Goal: Task Accomplishment & Management: Use online tool/utility

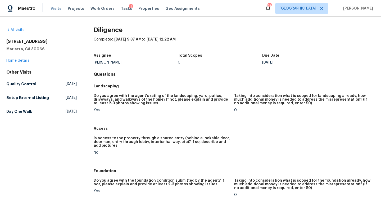
click at [56, 8] on span "Visits" at bounding box center [55, 8] width 11 height 5
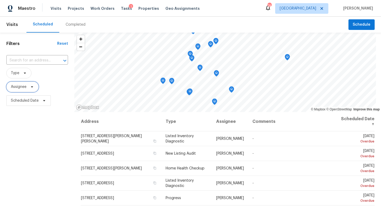
click at [22, 90] on span "Assignee" at bounding box center [22, 86] width 32 height 11
type input "[PERSON_NAME][EMAIL_ADDRESS][PERSON_NAME][DOMAIN_NAME]"
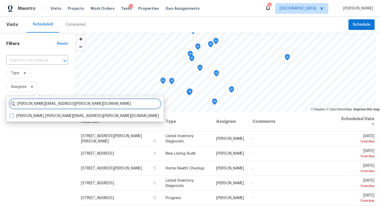
scroll to position [0, 0]
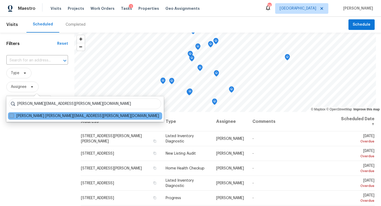
click at [11, 116] on span at bounding box center [12, 115] width 4 height 4
click at [11, 116] on input "[PERSON_NAME] [PERSON_NAME][EMAIL_ADDRESS][PERSON_NAME][DOMAIN_NAME]" at bounding box center [11, 114] width 3 height 3
checkbox input "true"
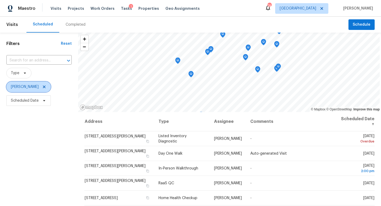
click at [42, 87] on icon at bounding box center [44, 87] width 4 height 4
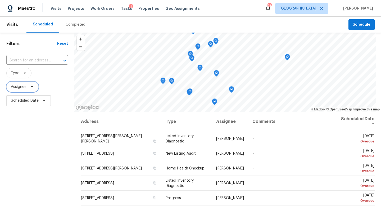
click at [18, 87] on span "Assignee" at bounding box center [19, 86] width 16 height 5
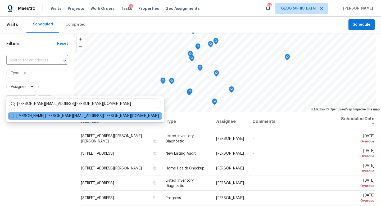
type input "[PERSON_NAME][EMAIL_ADDRESS][PERSON_NAME][DOMAIN_NAME]"
click at [33, 118] on label "[PERSON_NAME] [PERSON_NAME][EMAIL_ADDRESS][PERSON_NAME][DOMAIN_NAME]" at bounding box center [84, 115] width 149 height 5
click at [13, 117] on input "[PERSON_NAME] [PERSON_NAME][EMAIL_ADDRESS][PERSON_NAME][DOMAIN_NAME]" at bounding box center [11, 114] width 3 height 3
checkbox input "true"
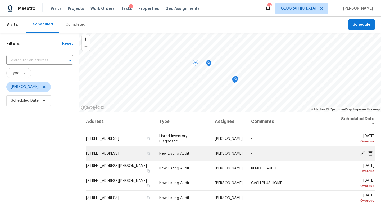
click at [361, 153] on icon at bounding box center [362, 153] width 4 height 4
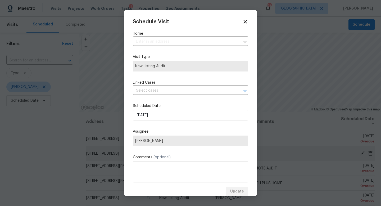
type input "[STREET_ADDRESS]"
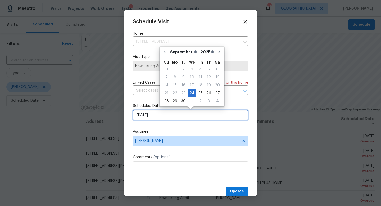
click at [163, 117] on input "[DATE]" at bounding box center [190, 115] width 115 height 11
click at [205, 95] on div "26" at bounding box center [208, 92] width 8 height 7
type input "[DATE]"
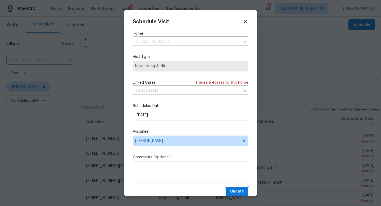
click at [235, 190] on span "Update" at bounding box center [237, 191] width 14 height 7
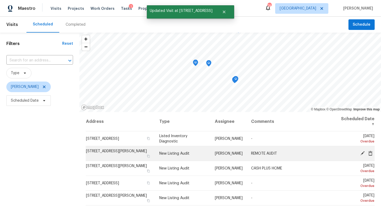
click at [362, 153] on icon at bounding box center [362, 153] width 4 height 4
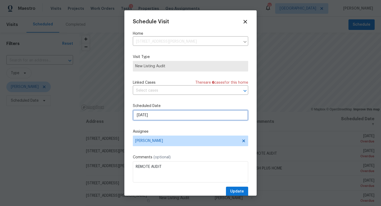
click at [169, 115] on input "[DATE]" at bounding box center [190, 115] width 115 height 11
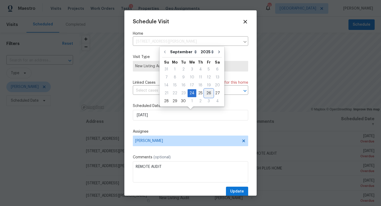
click at [206, 94] on div "26" at bounding box center [208, 92] width 8 height 7
type input "[DATE]"
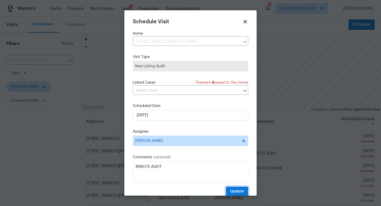
click at [235, 188] on button "Update" at bounding box center [237, 191] width 22 height 10
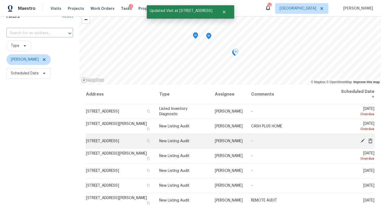
scroll to position [29, 0]
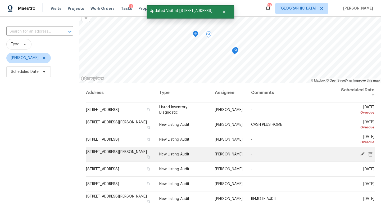
click at [362, 153] on icon at bounding box center [362, 153] width 5 height 5
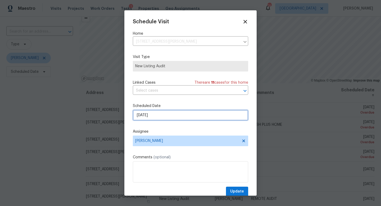
click at [175, 114] on input "[DATE]" at bounding box center [190, 115] width 115 height 11
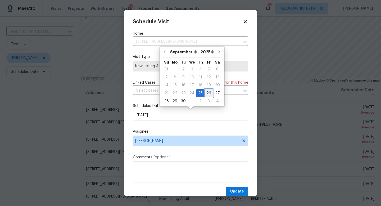
click at [204, 94] on div "26" at bounding box center [208, 92] width 8 height 7
type input "[DATE]"
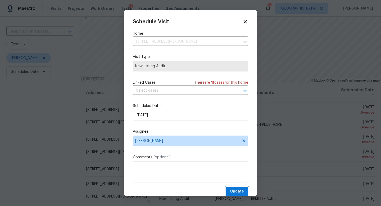
click at [233, 194] on span "Update" at bounding box center [237, 191] width 14 height 7
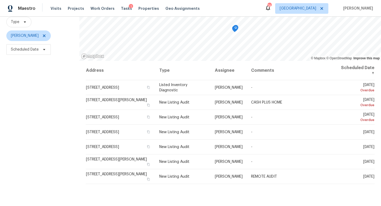
scroll to position [0, 0]
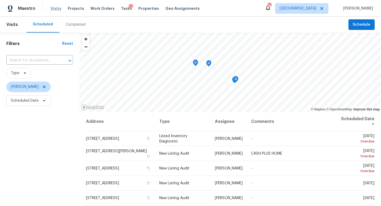
click at [56, 7] on span "Visits" at bounding box center [55, 8] width 11 height 5
click at [43, 87] on icon at bounding box center [44, 87] width 4 height 4
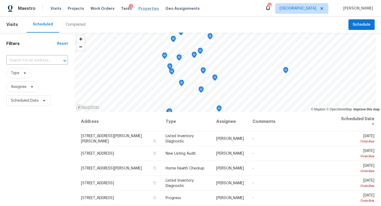
click at [138, 10] on span "Properties" at bounding box center [148, 8] width 21 height 5
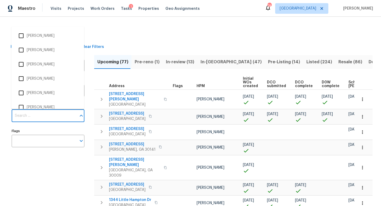
click at [29, 122] on input "Individuals" at bounding box center [44, 115] width 65 height 12
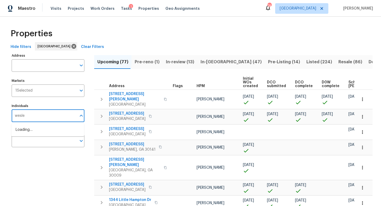
type input "[PERSON_NAME]"
click at [38, 130] on li "[PERSON_NAME]" at bounding box center [48, 132] width 64 height 11
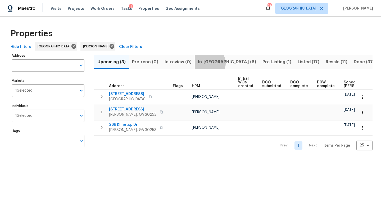
click at [206, 63] on span "In-[GEOGRAPHIC_DATA] (6)" at bounding box center [227, 61] width 58 height 7
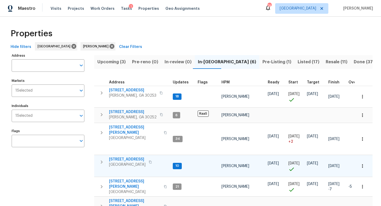
scroll to position [20, 0]
